Goal: Task Accomplishment & Management: Manage account settings

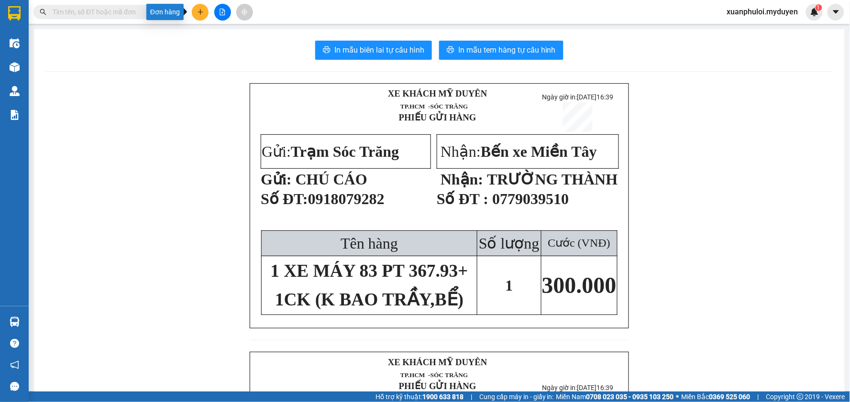
click at [199, 15] on button at bounding box center [200, 12] width 17 height 17
click at [232, 34] on div "Tạo đơn hàng" at bounding box center [238, 36] width 42 height 11
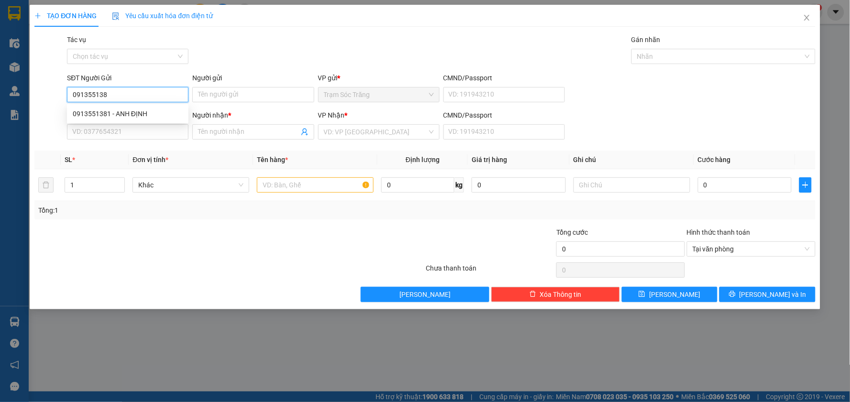
type input "0913551381"
click at [139, 111] on div "0913551381 - ANH ĐỊNH" at bounding box center [128, 114] width 110 height 11
type input "ANH ĐỊNH"
type input "0989863882"
type input "KHOA"
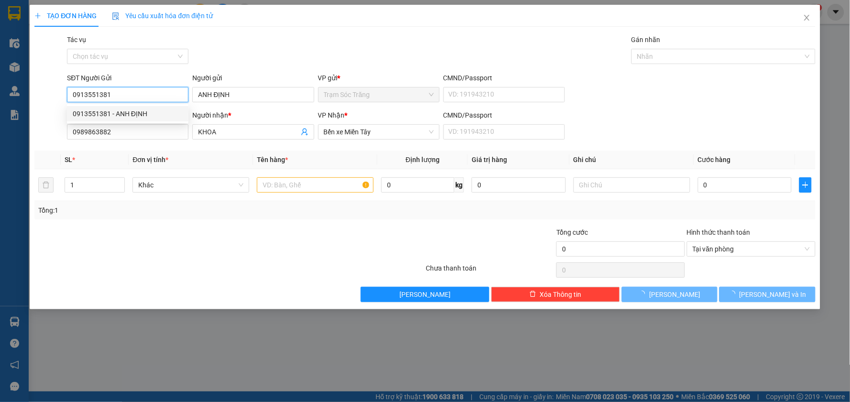
type input "50.000"
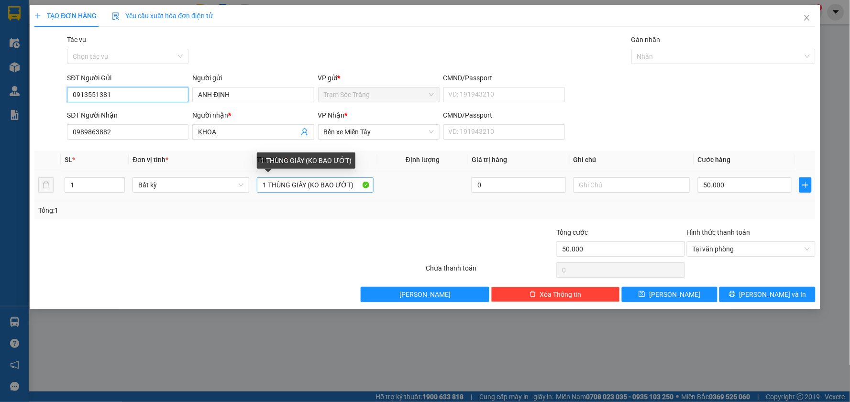
type input "0913551381"
click at [306, 184] on input "1 THÙNG GIẤY (KO BAO ƯỚT)" at bounding box center [315, 184] width 117 height 15
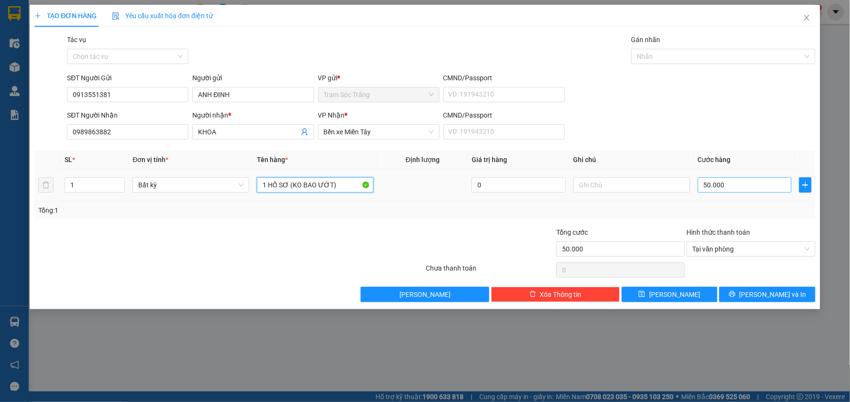
type input "1 HỒ SƠ (KO BAO ƯỚT)"
click at [746, 191] on input "50.000" at bounding box center [745, 184] width 94 height 15
type input "2"
type input "20"
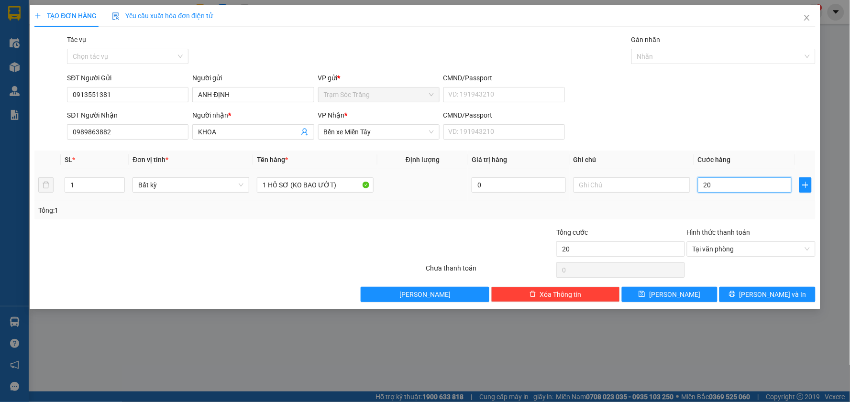
type input "200"
type input "2.000"
type input "20.000"
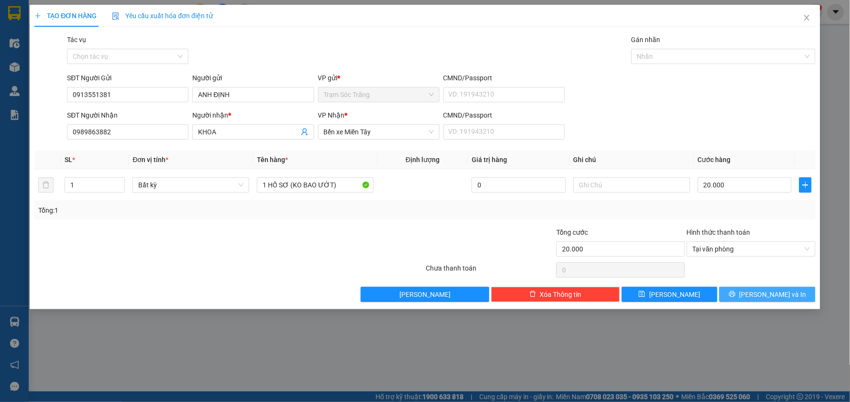
click at [786, 295] on span "[PERSON_NAME] và In" at bounding box center [772, 294] width 67 height 11
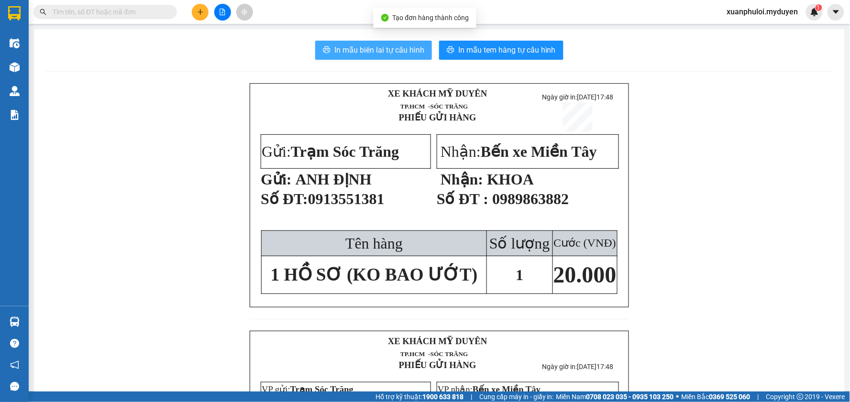
click at [388, 52] on span "In mẫu biên lai tự cấu hình" at bounding box center [379, 50] width 90 height 12
click at [492, 47] on span "In mẫu tem hàng tự cấu hình" at bounding box center [507, 50] width 98 height 12
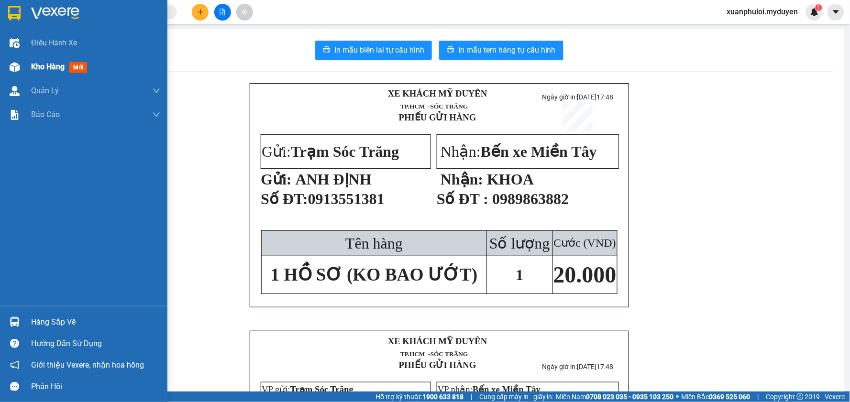
click at [43, 67] on span "Kho hàng" at bounding box center [47, 66] width 33 height 9
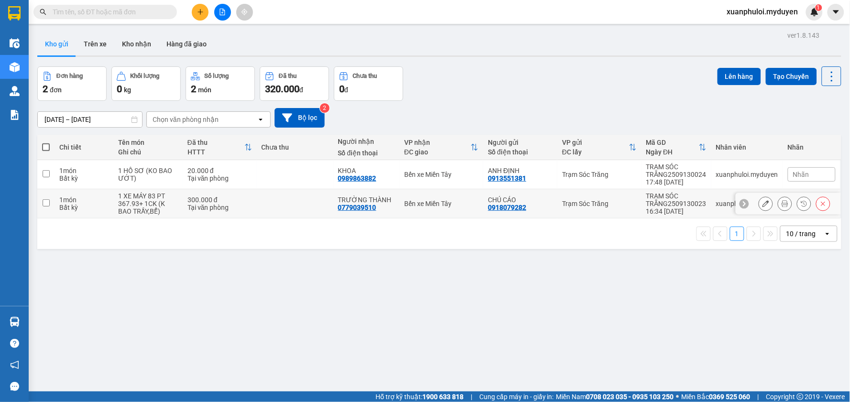
click at [46, 204] on input "checkbox" at bounding box center [46, 202] width 7 height 7
checkbox input "true"
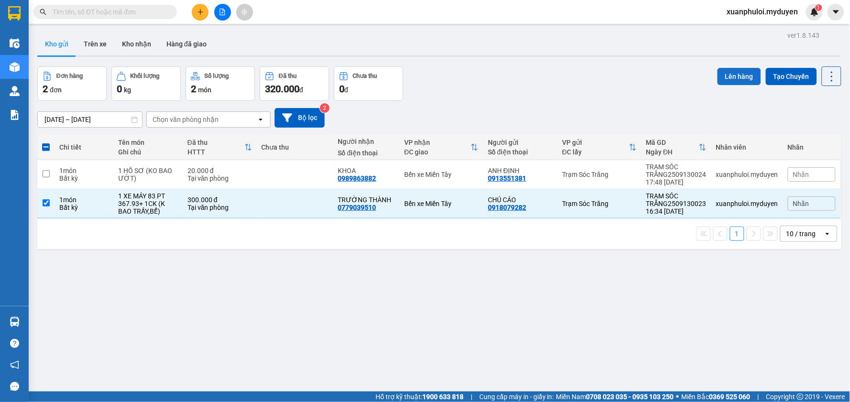
click at [725, 74] on button "Lên hàng" at bounding box center [739, 76] width 44 height 17
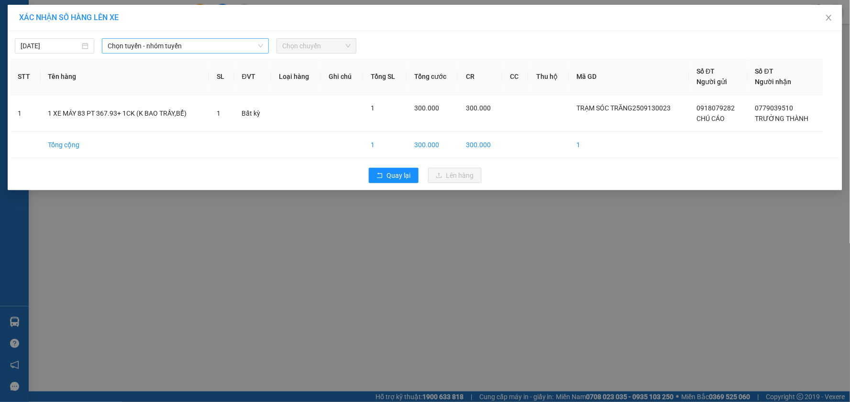
click at [166, 48] on span "Chọn tuyến - nhóm tuyến" at bounding box center [185, 46] width 155 height 14
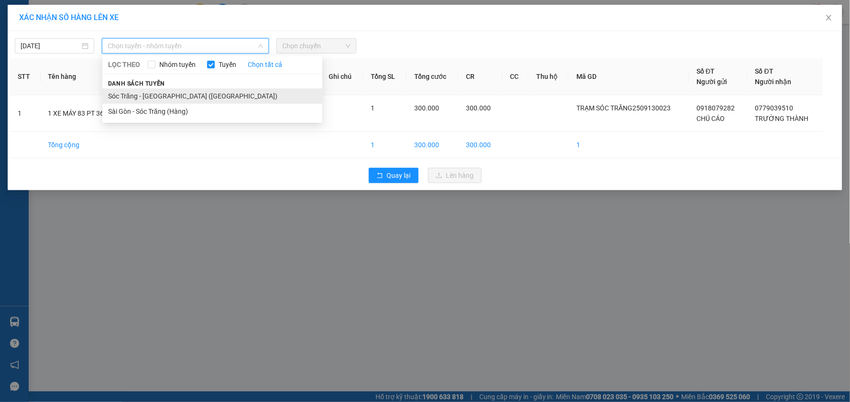
click at [166, 94] on li "Sóc Trăng - [GEOGRAPHIC_DATA] ([GEOGRAPHIC_DATA])" at bounding box center [212, 95] width 220 height 15
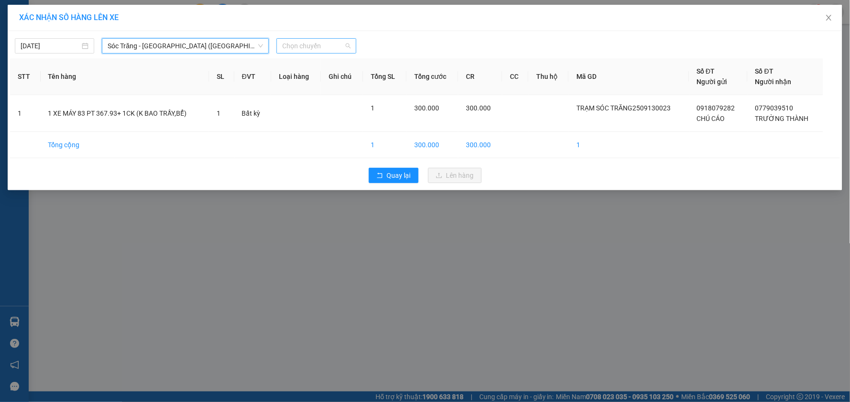
click at [340, 47] on span "Chọn chuyến" at bounding box center [316, 46] width 68 height 14
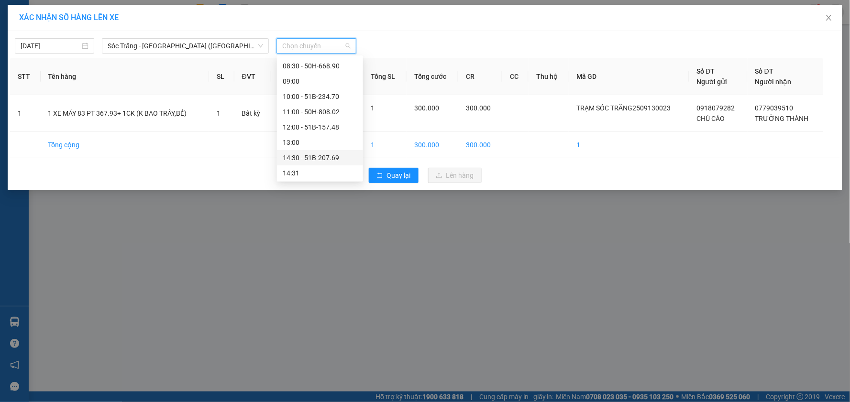
scroll to position [159, 0]
click at [317, 170] on div "17:30" at bounding box center [320, 166] width 75 height 11
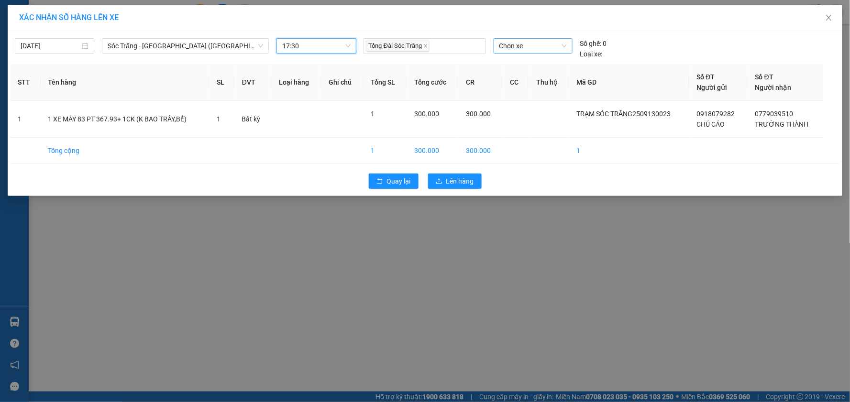
click at [545, 45] on span "Chọn xe" at bounding box center [532, 46] width 67 height 14
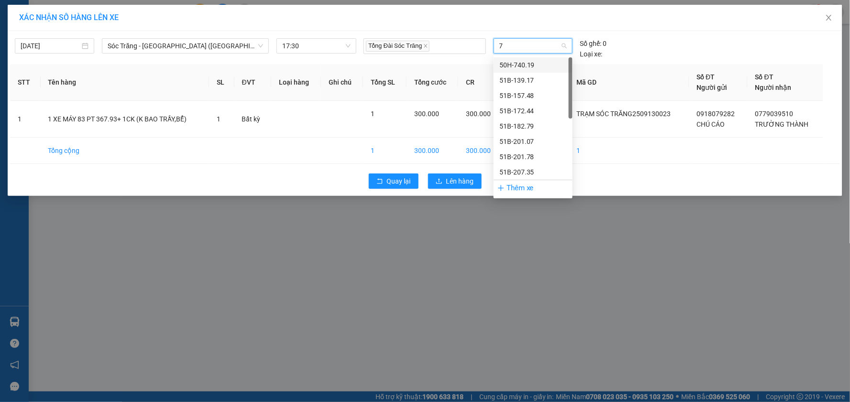
type input "78"
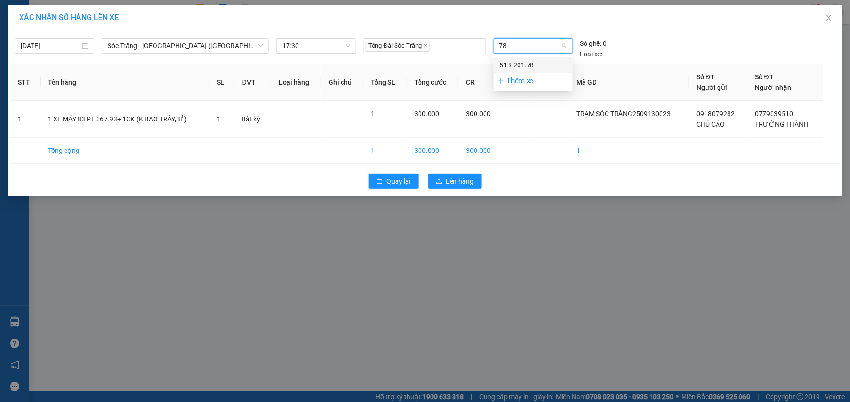
click at [524, 63] on div "51B-201.78" at bounding box center [532, 65] width 67 height 11
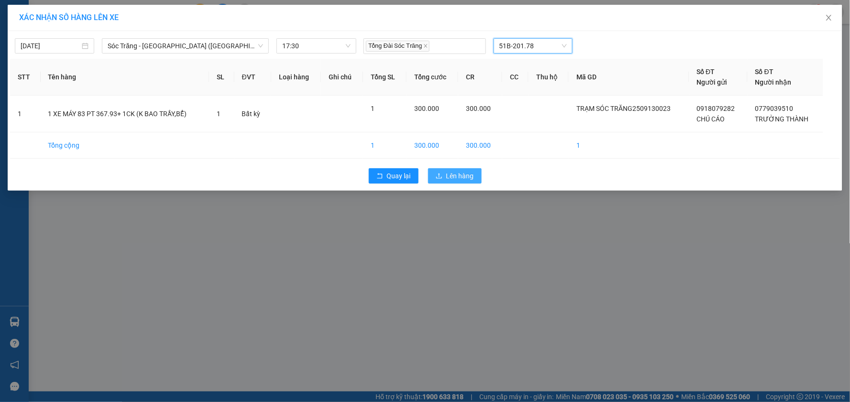
click at [460, 175] on span "Lên hàng" at bounding box center [460, 176] width 28 height 11
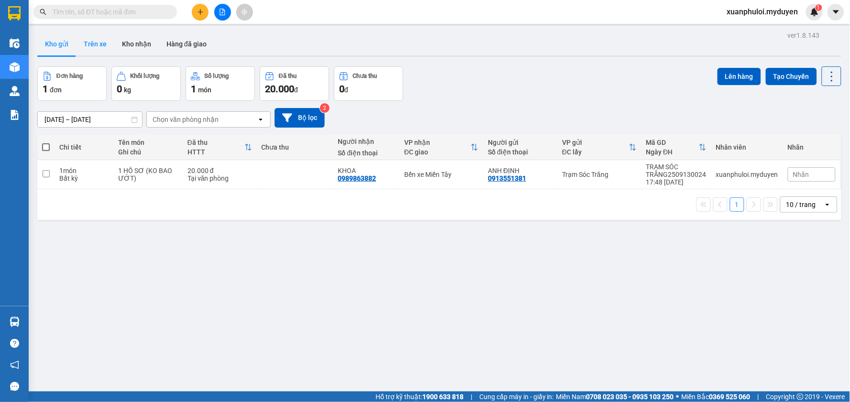
click at [108, 41] on button "Trên xe" at bounding box center [95, 44] width 38 height 23
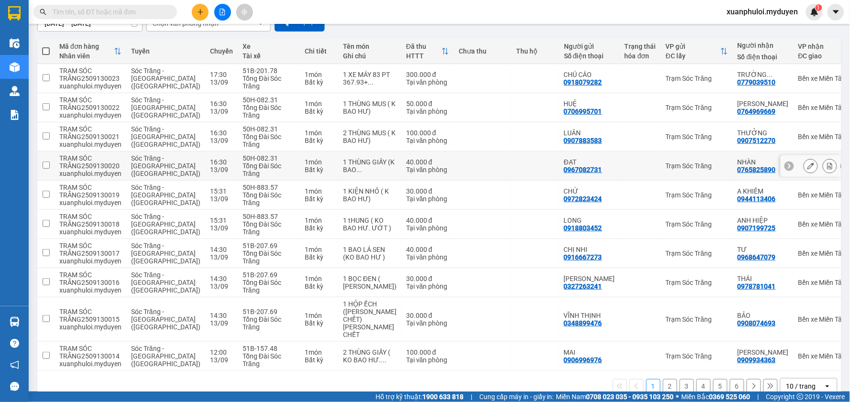
scroll to position [115, 0]
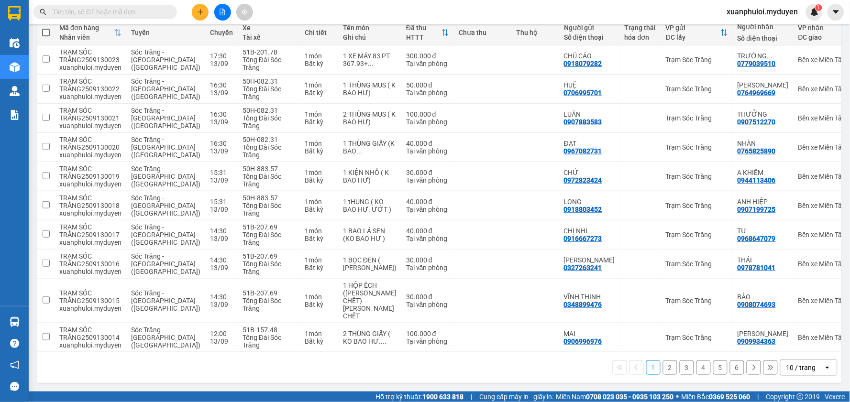
click at [663, 369] on button "2" at bounding box center [670, 368] width 14 height 14
